Goal: Task Accomplishment & Management: Use online tool/utility

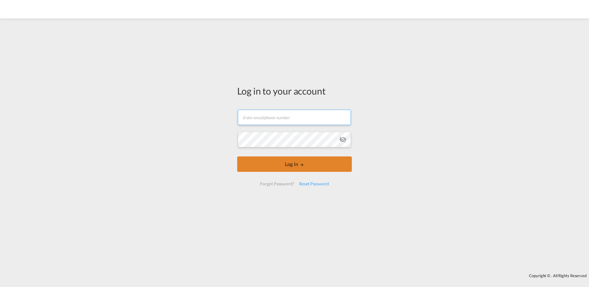
type input "[PERSON_NAME][EMAIL_ADDRESS][DOMAIN_NAME]"
click at [312, 168] on form "[PERSON_NAME][EMAIL_ADDRESS][DOMAIN_NAME] Email field is required Password fiel…" at bounding box center [294, 147] width 115 height 88
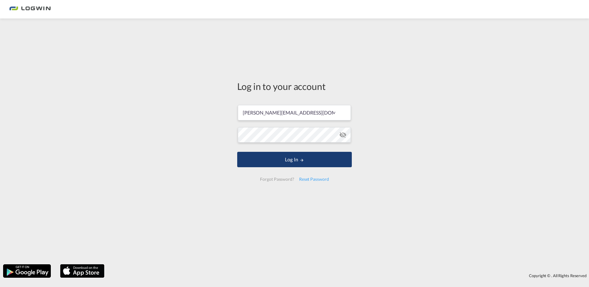
click at [288, 160] on button "Log In" at bounding box center [294, 159] width 115 height 15
